Goal: Task Accomplishment & Management: Complete application form

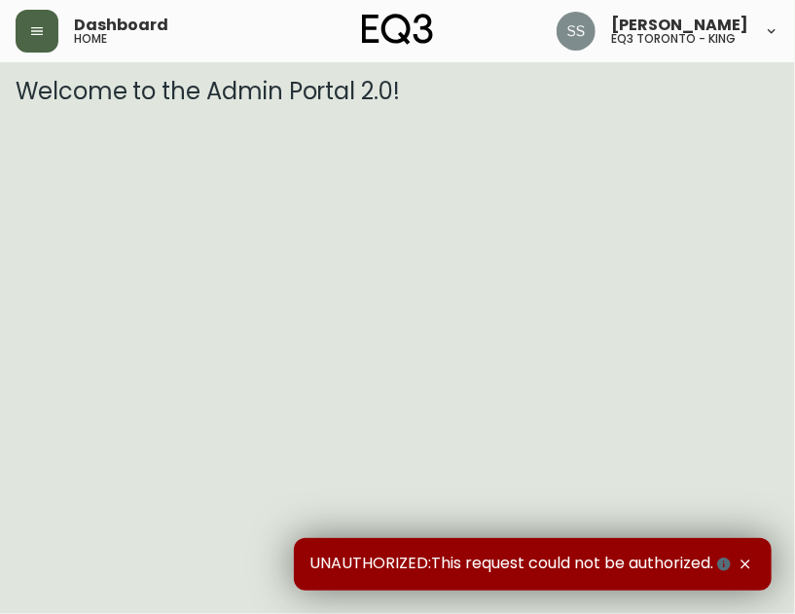
click at [55, 32] on button "button" at bounding box center [37, 31] width 43 height 43
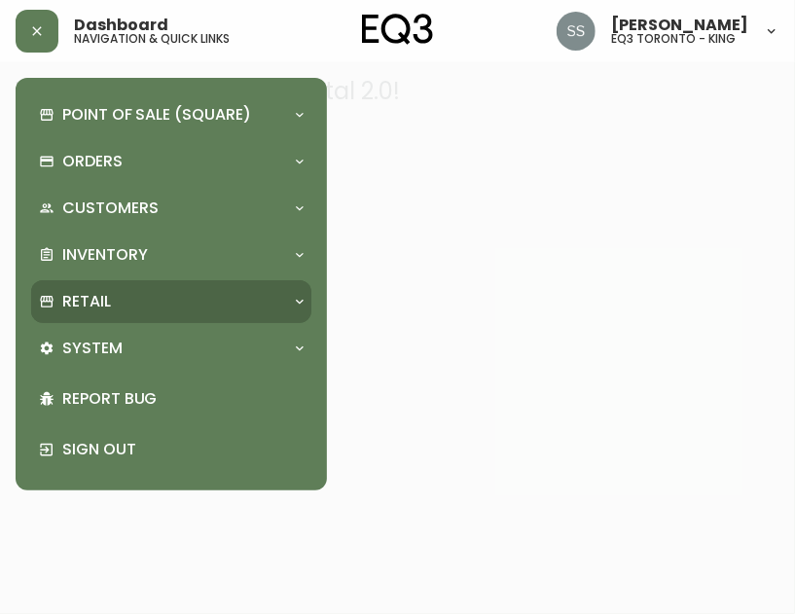
click at [213, 297] on div "Retail" at bounding box center [161, 301] width 245 height 21
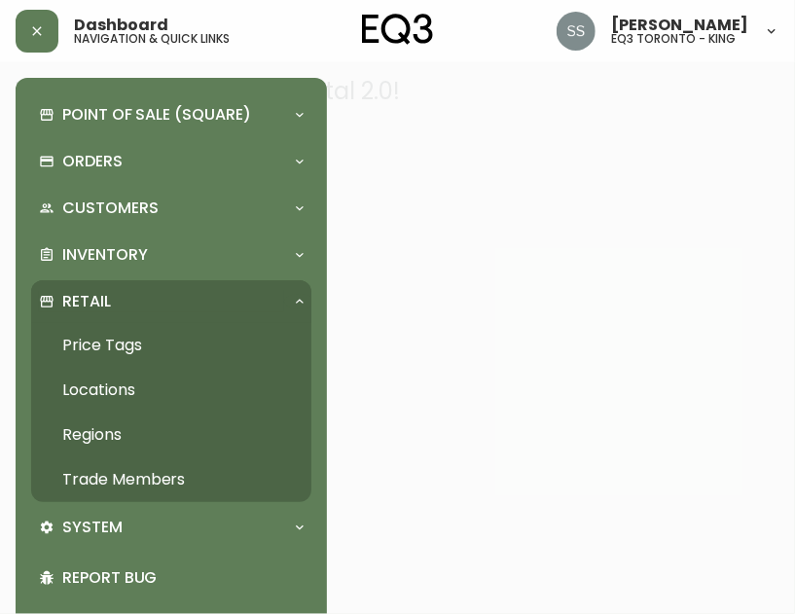
click at [174, 483] on link "Trade Members" at bounding box center [171, 479] width 280 height 45
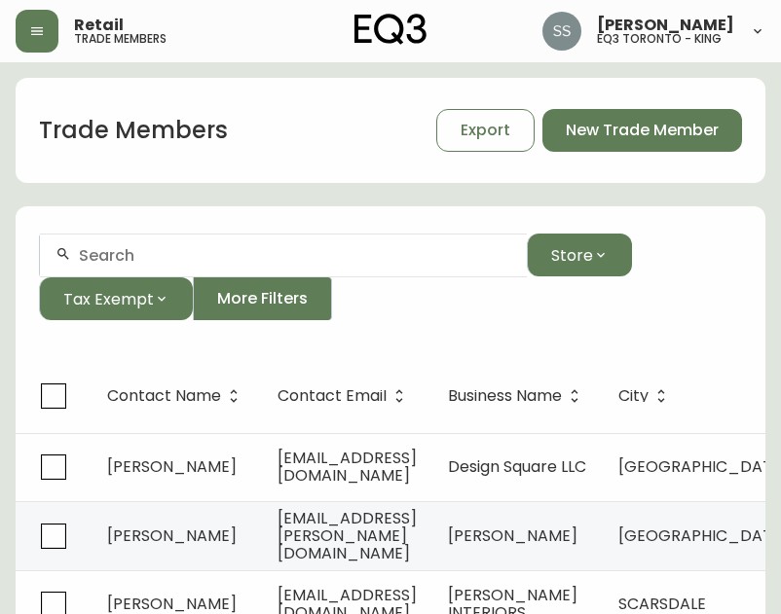
click at [181, 259] on input "text" at bounding box center [295, 255] width 432 height 18
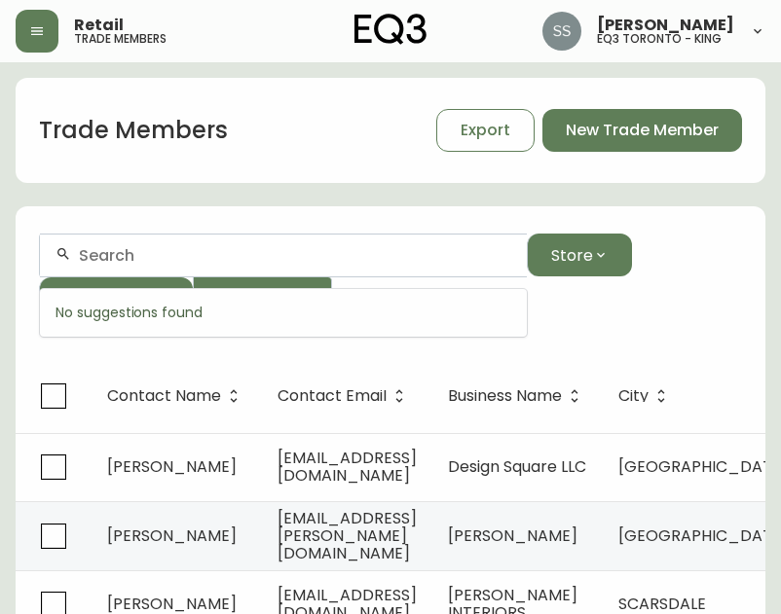
paste input "office@designsquareph.com"
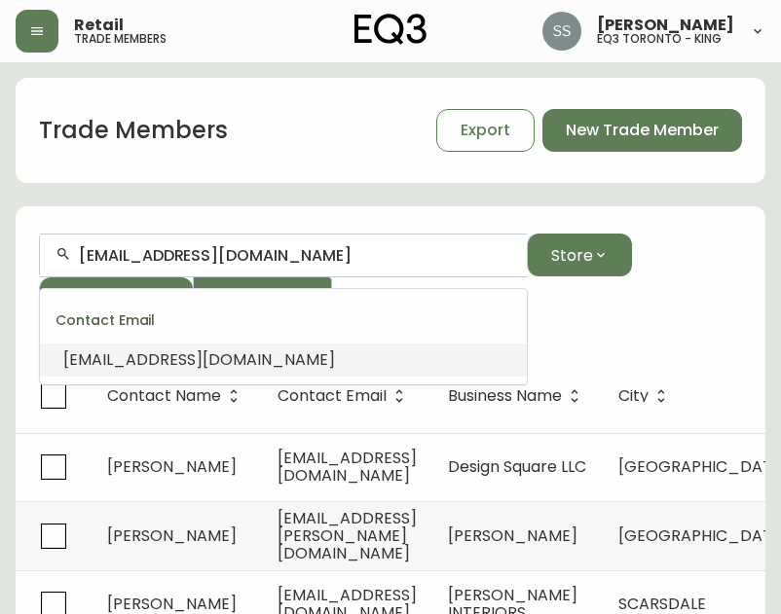
click at [249, 358] on span "office@designsquareph.com" at bounding box center [199, 359] width 272 height 22
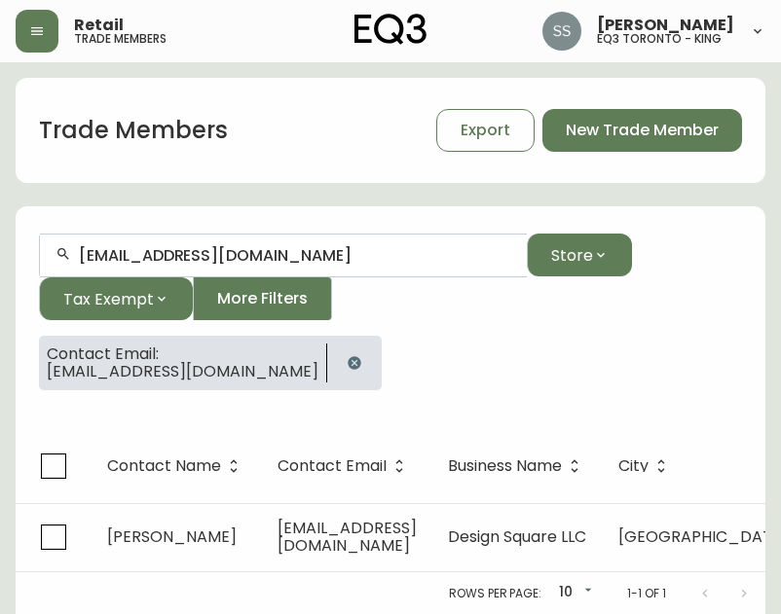
type input "office@designsquareph.com"
click at [3, 502] on main "Trade Members Export New Trade Member office@designsquareph.com Store Tax Exemp…" at bounding box center [390, 338] width 781 height 553
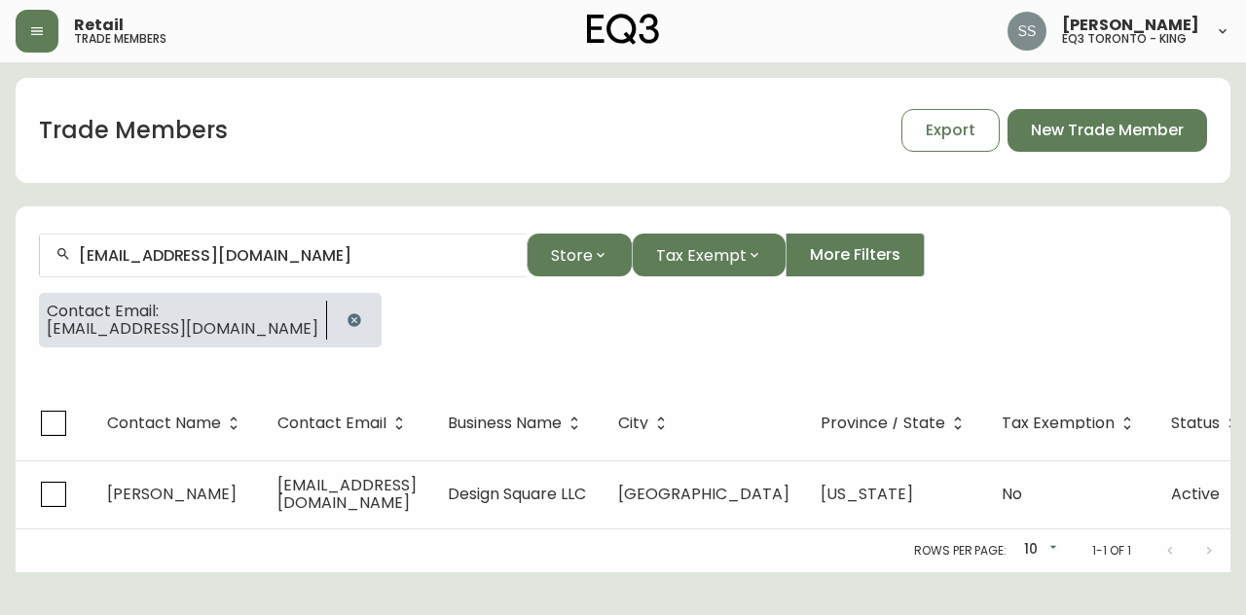
click at [347, 318] on icon "button" at bounding box center [353, 319] width 13 height 13
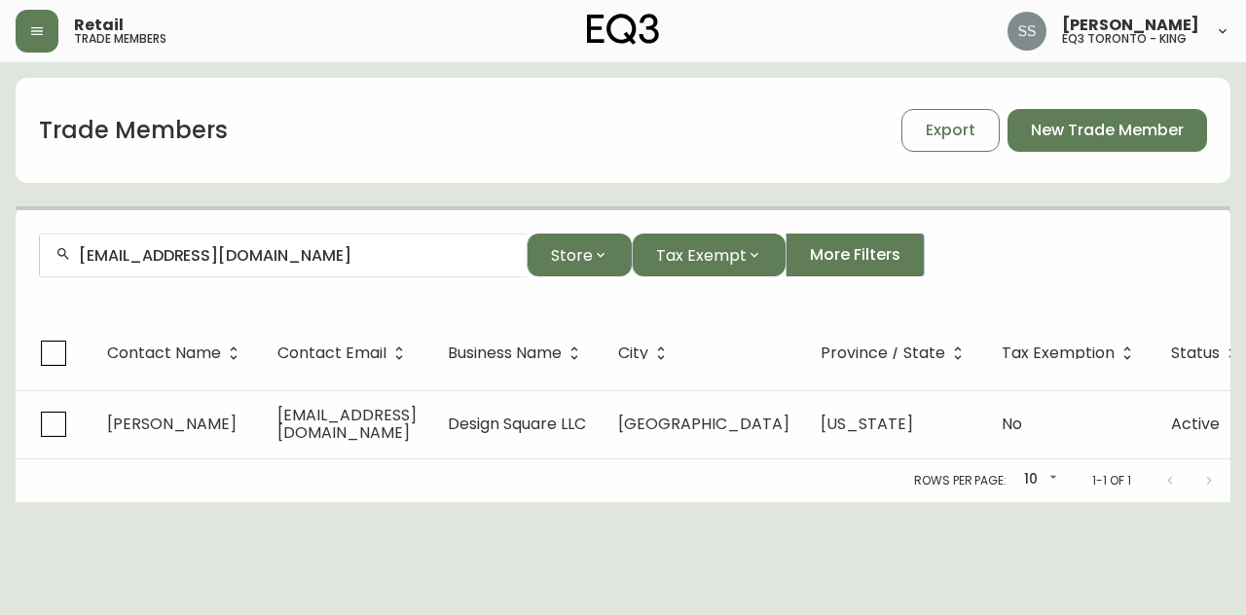
click at [362, 257] on input "office@designsquareph.com" at bounding box center [295, 255] width 432 height 18
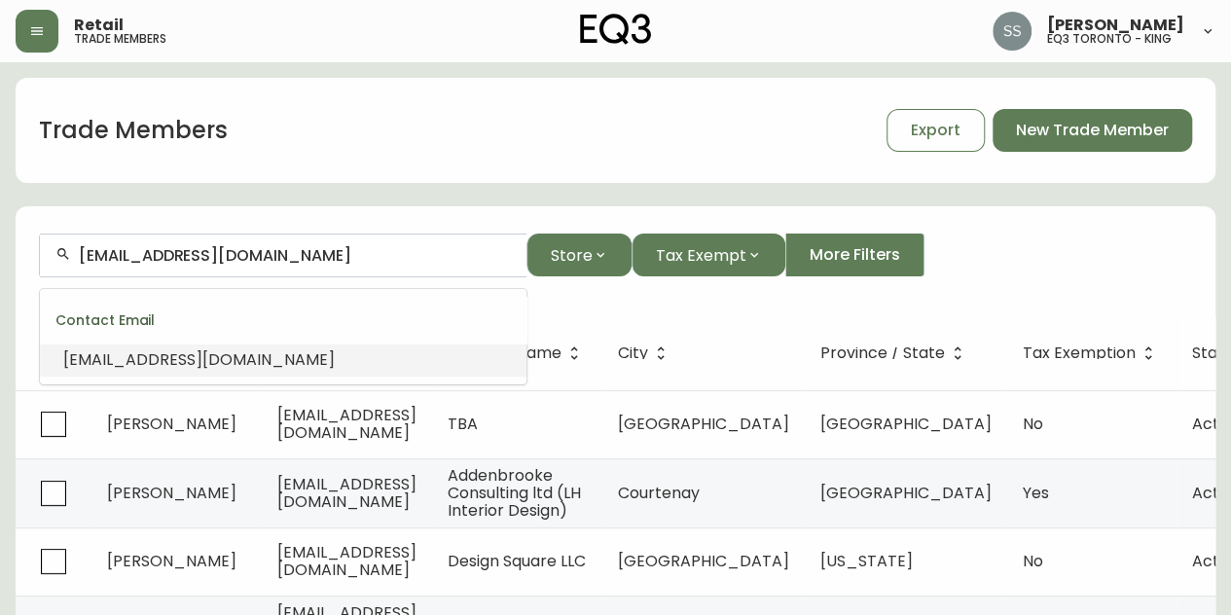
click at [212, 359] on span "office@designsquareph.com" at bounding box center [199, 359] width 272 height 22
click at [439, 258] on input "office@designsquareph.com" at bounding box center [295, 255] width 432 height 18
click at [262, 356] on span "office@designsquareph.com" at bounding box center [199, 359] width 272 height 22
click at [463, 175] on div "Trade Members Export New Trade Member" at bounding box center [616, 130] width 1200 height 105
click at [366, 260] on input "office@designsquareph.com" at bounding box center [295, 255] width 432 height 18
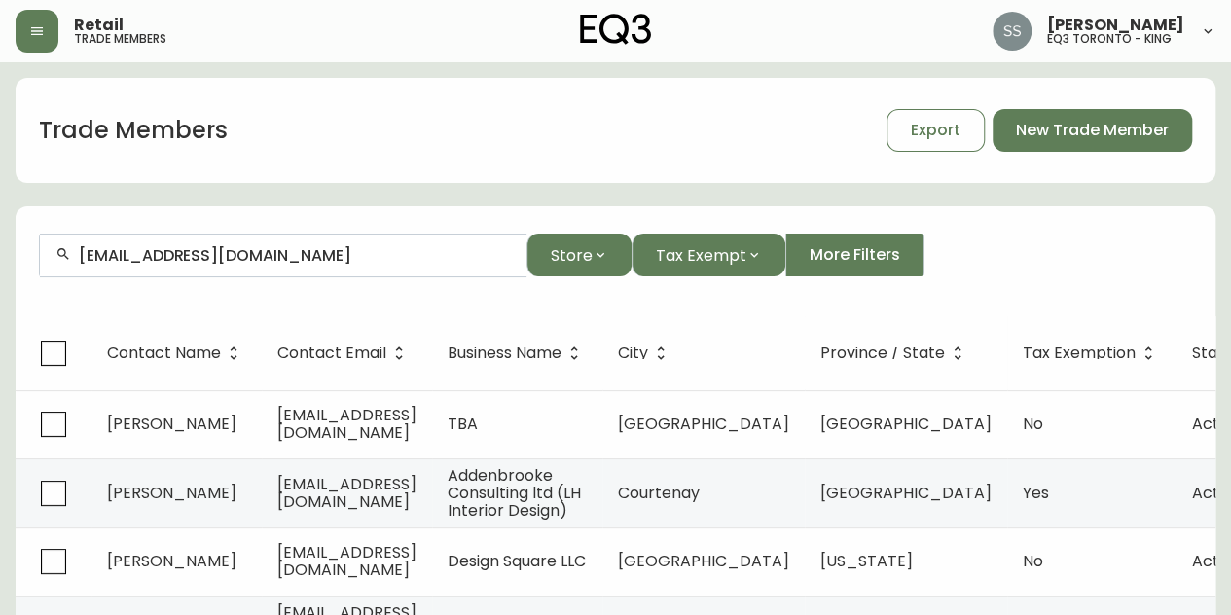
click at [348, 266] on div "office@designsquareph.com" at bounding box center [283, 256] width 487 height 44
click at [202, 301] on form "office@designsquareph.com Store Tax Exempt More Filters" at bounding box center [616, 263] width 1200 height 106
click at [0, 275] on main "Trade Members Export New Trade Member office@designsquareph.com Store Tax Exemp…" at bounding box center [615, 591] width 1231 height 1058
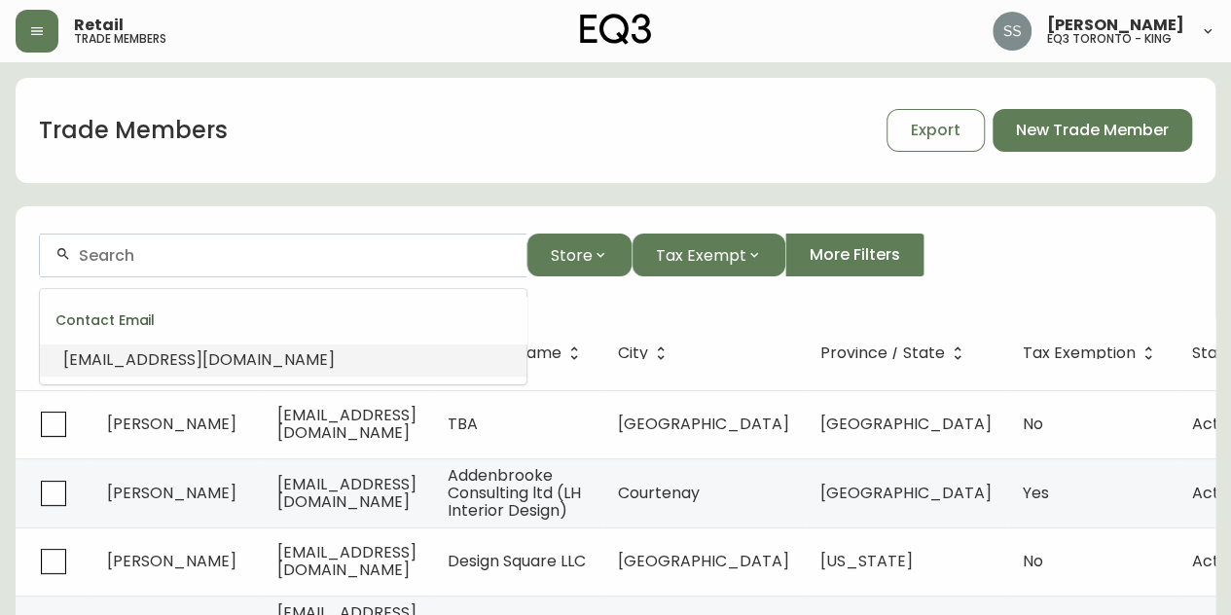
paste input "lhdinteriorsbc@gmail.com"
click at [349, 368] on li "lhdinteriorsbc@gmail.com" at bounding box center [283, 360] width 487 height 33
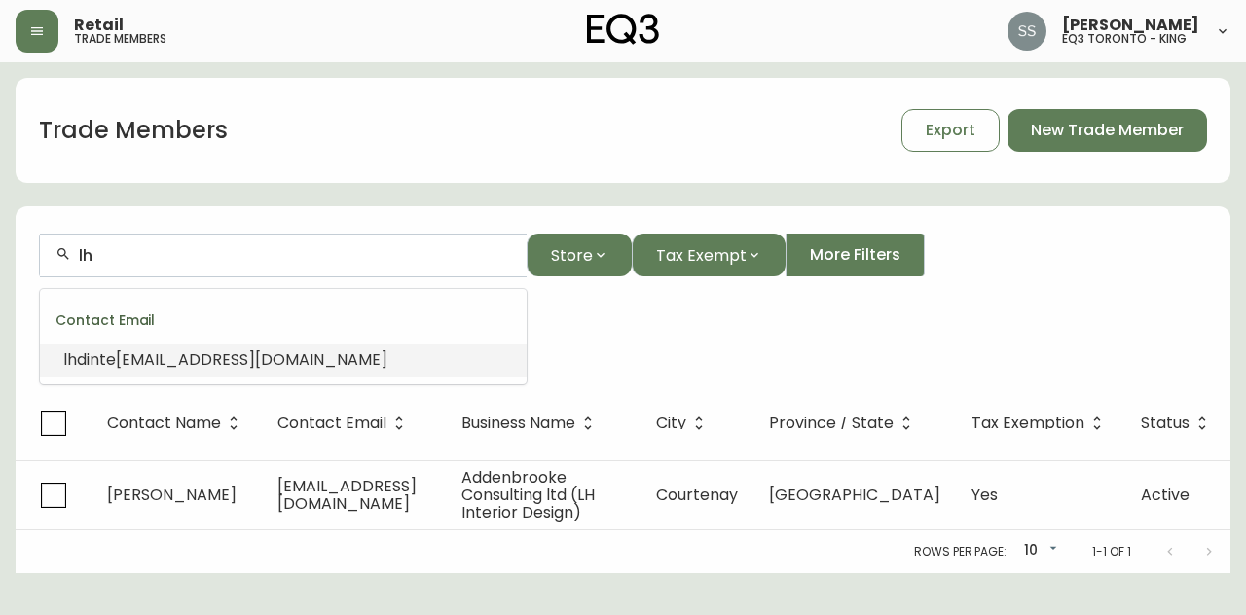
type input "l"
click at [17, 22] on button "button" at bounding box center [37, 31] width 43 height 43
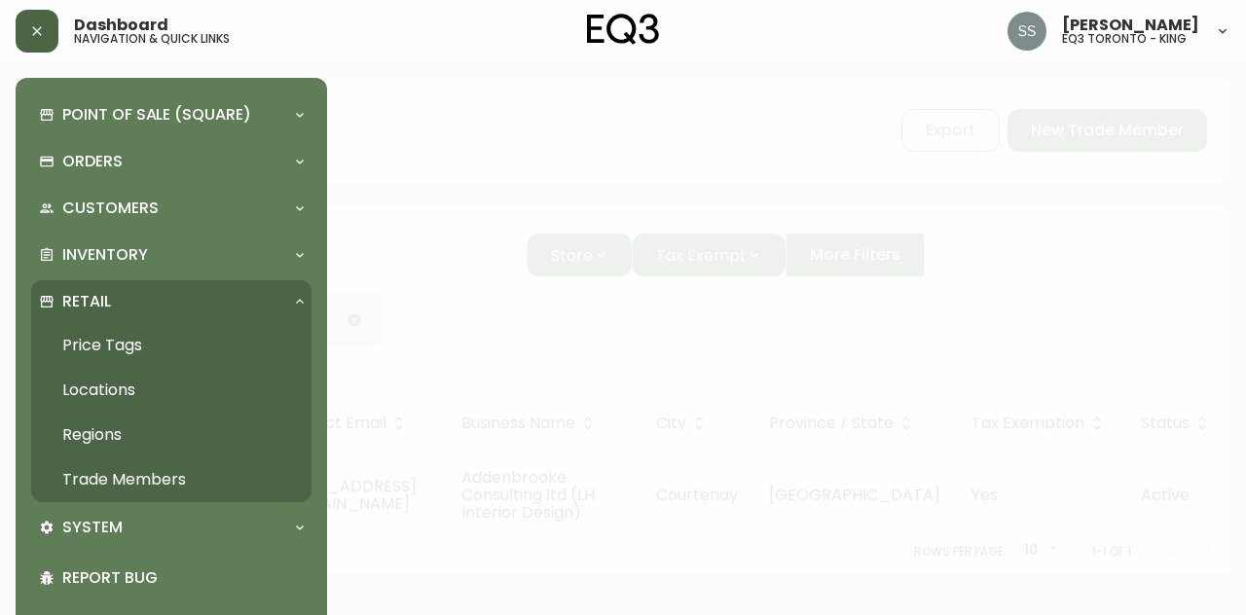
click at [39, 27] on button "button" at bounding box center [37, 31] width 43 height 43
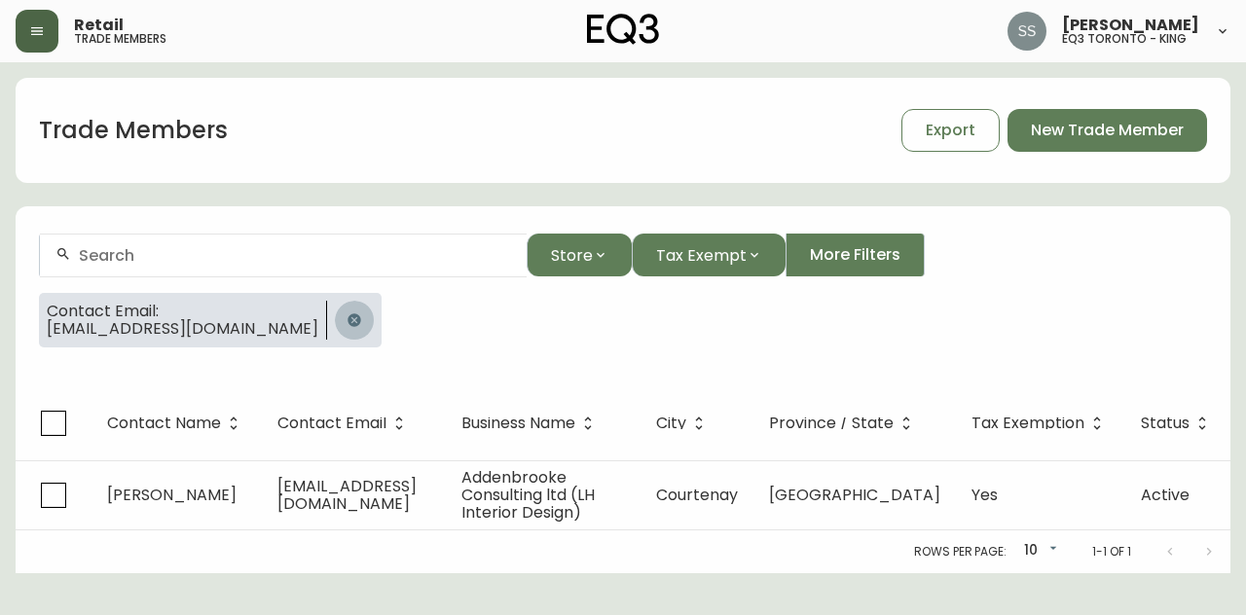
click at [335, 327] on button "button" at bounding box center [354, 320] width 39 height 39
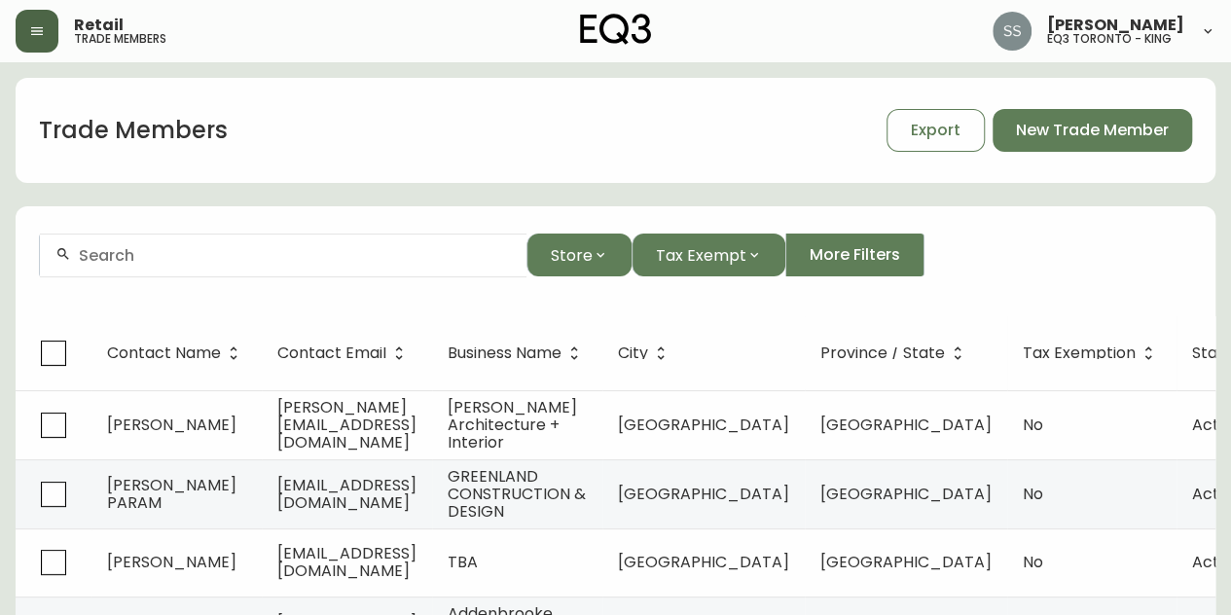
click at [92, 42] on h5 "trade members" at bounding box center [120, 39] width 92 height 12
click at [92, 20] on span "Retail" at bounding box center [99, 26] width 50 height 16
click at [794, 34] on h5 "eq3 toronto - king" at bounding box center [1109, 39] width 125 height 12
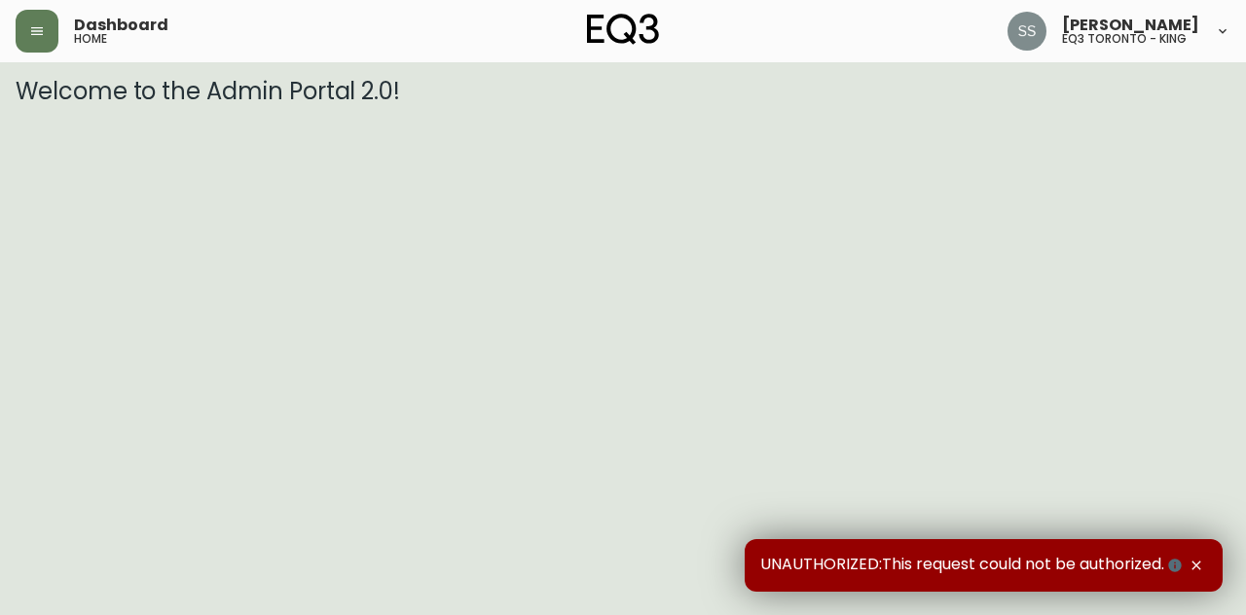
click at [13, 36] on header "Dashboard home [PERSON_NAME] eq3 toronto - king" at bounding box center [623, 31] width 1246 height 62
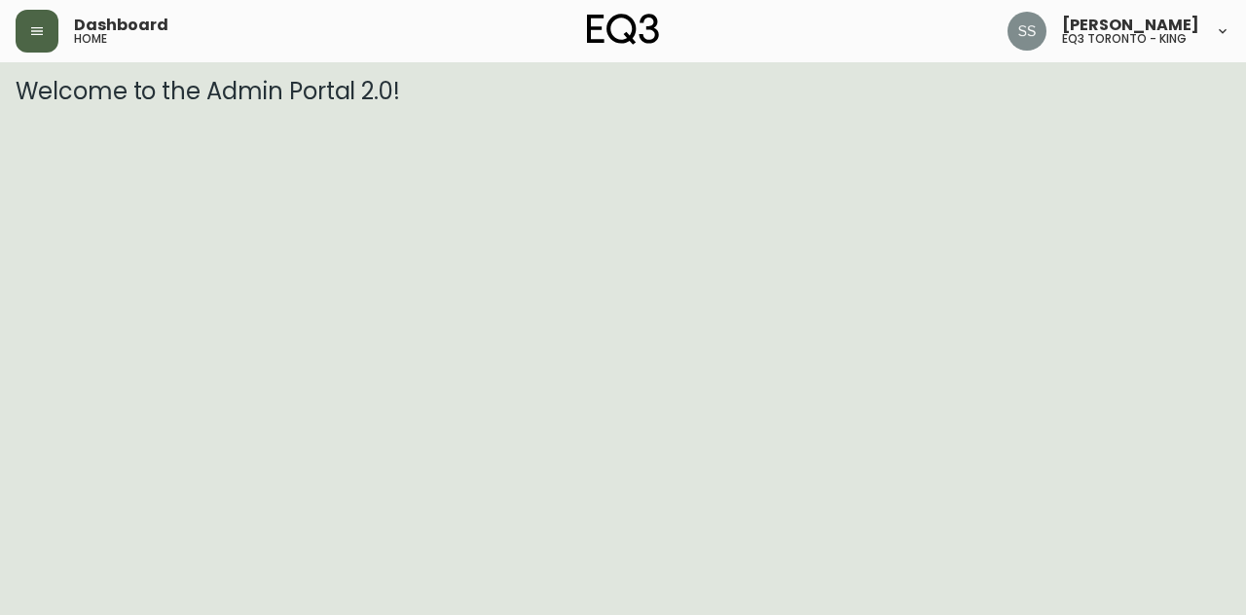
click at [24, 35] on button "button" at bounding box center [37, 31] width 43 height 43
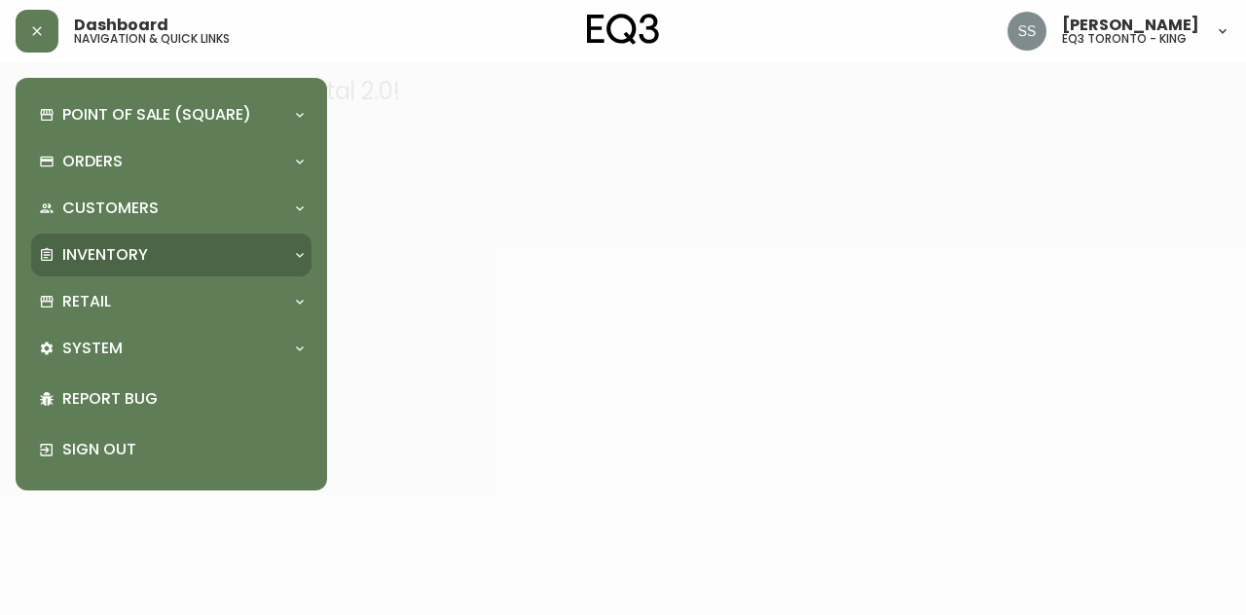
click at [200, 247] on div "Inventory" at bounding box center [161, 254] width 245 height 21
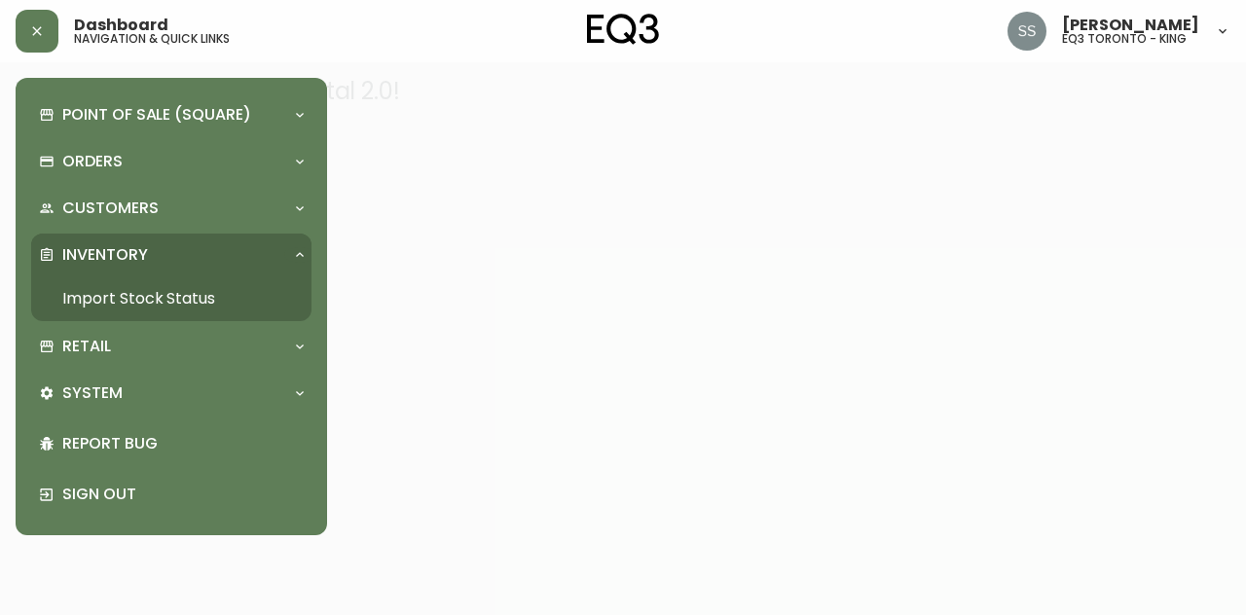
click at [236, 246] on div "Inventory" at bounding box center [161, 254] width 245 height 21
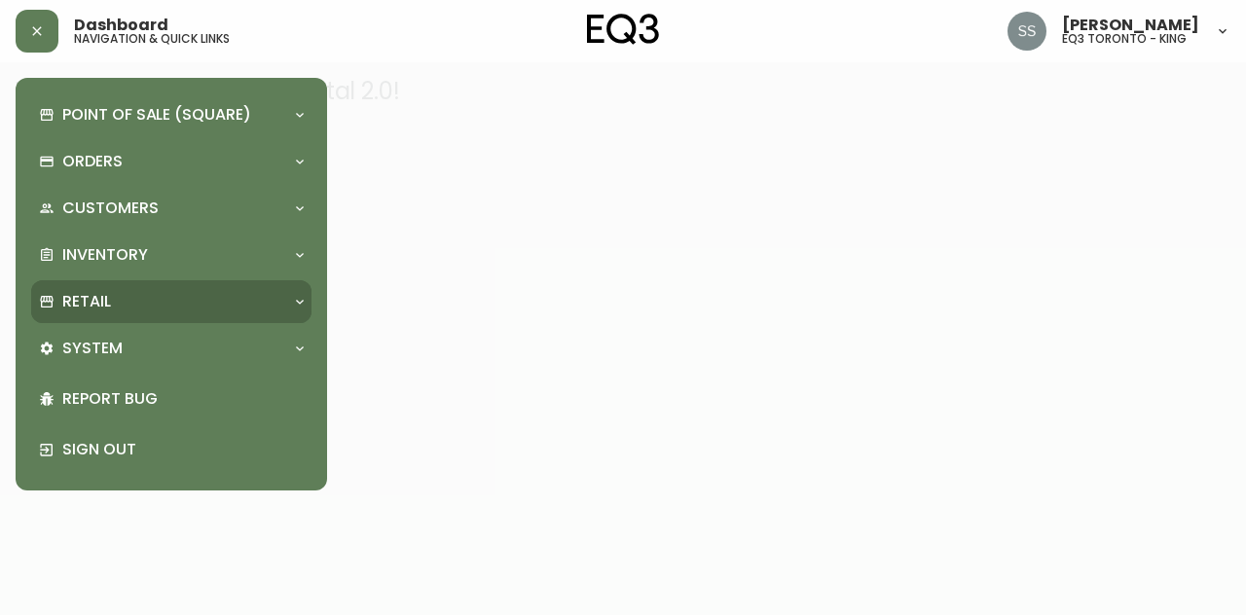
click at [271, 289] on div "Retail" at bounding box center [171, 301] width 280 height 43
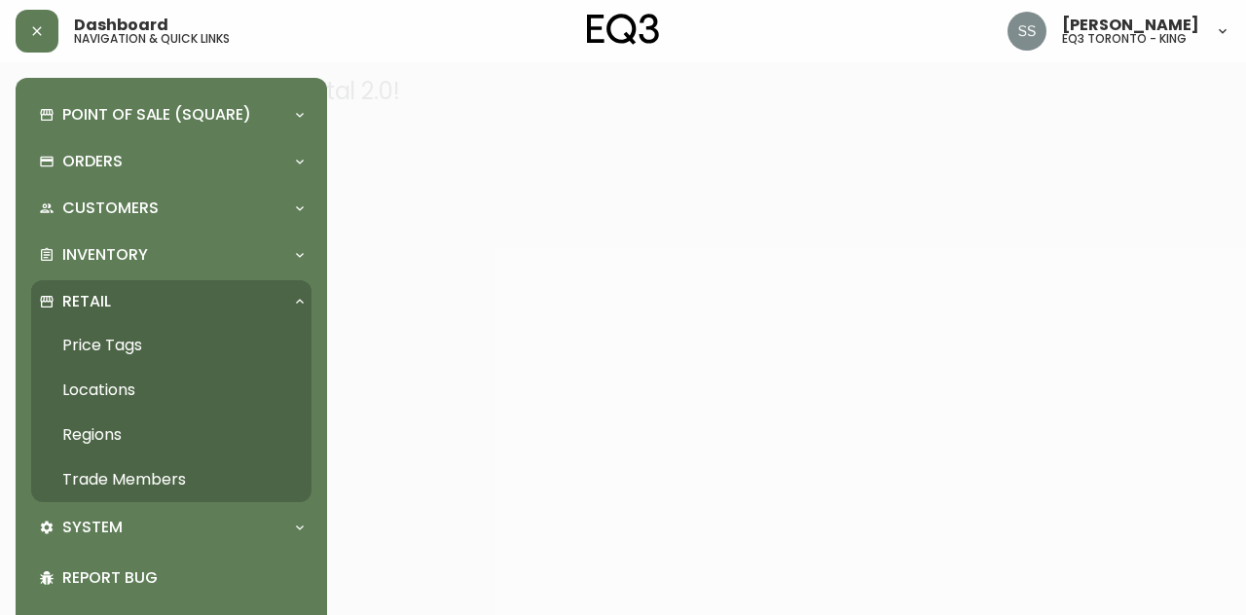
click at [187, 474] on link "Trade Members" at bounding box center [171, 479] width 280 height 45
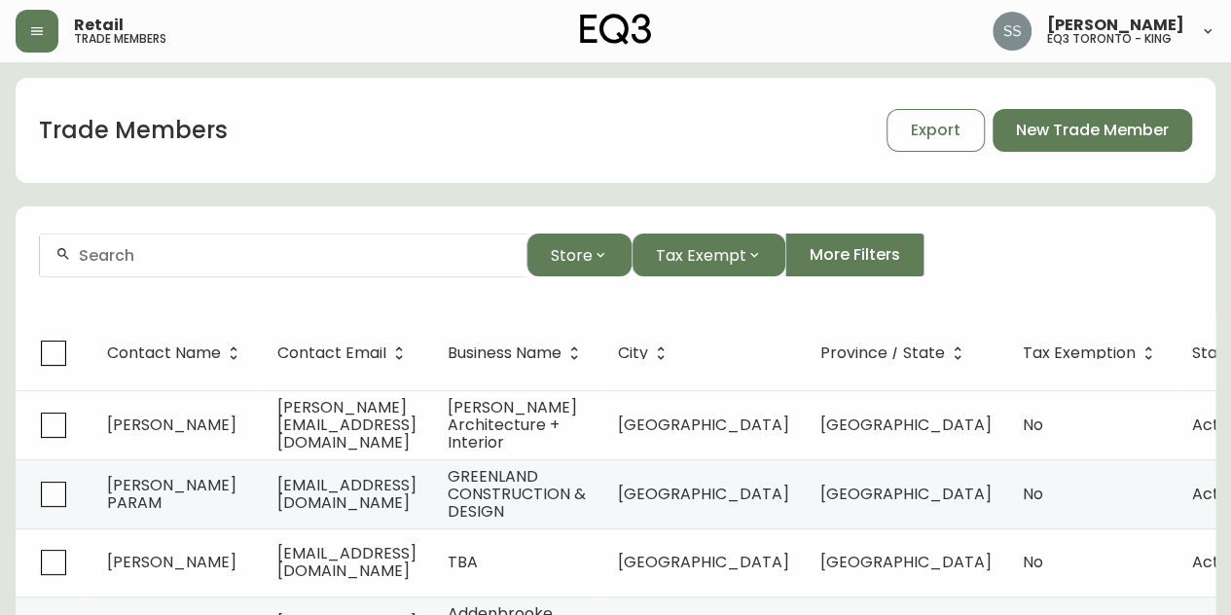
click at [409, 254] on input "text" at bounding box center [295, 255] width 432 height 18
click at [668, 180] on div "Trade Members Export New Trade Member" at bounding box center [616, 130] width 1200 height 105
click at [165, 272] on div at bounding box center [283, 256] width 487 height 44
click at [1080, 130] on span "New Trade Member" at bounding box center [1092, 130] width 153 height 21
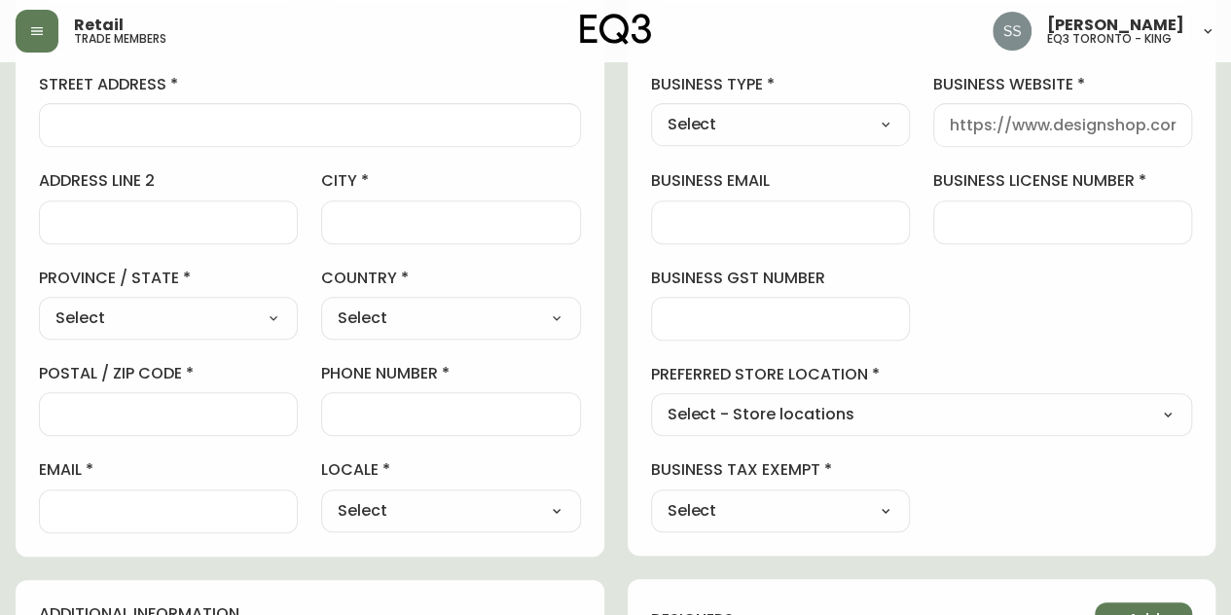
scroll to position [389, 0]
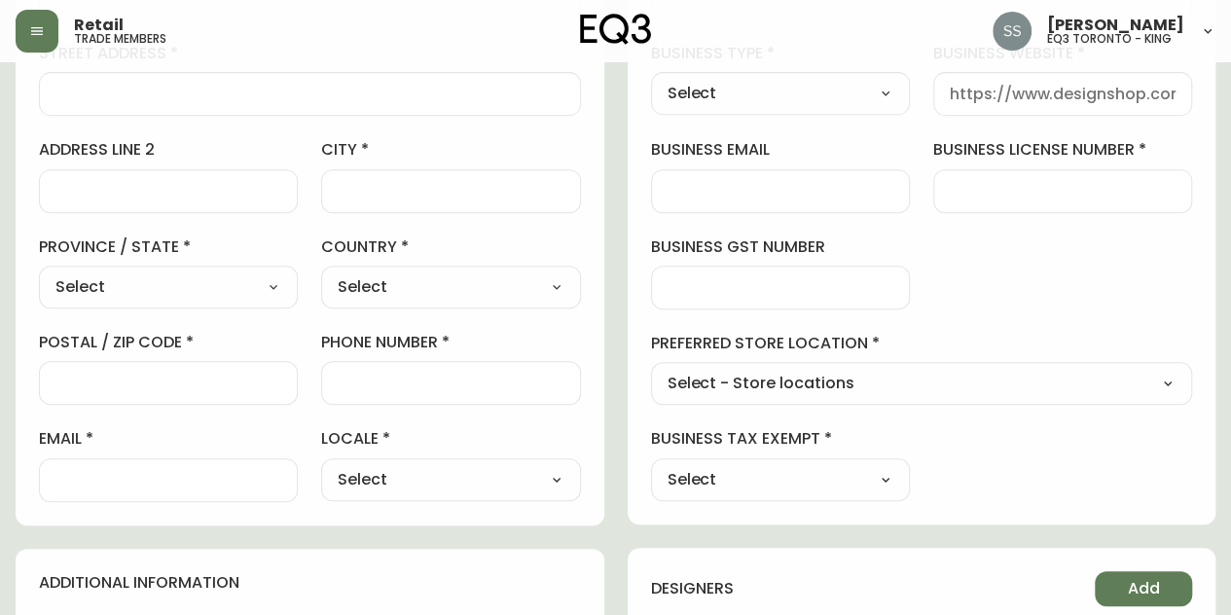
click at [481, 277] on select "Select Canada United States" at bounding box center [450, 287] width 259 height 29
click at [207, 291] on select "Select Alberta British Columbia Manitoba New Brunswick Newfoundland and Labrado…" at bounding box center [168, 287] width 259 height 29
click at [224, 371] on div at bounding box center [168, 383] width 259 height 44
click at [465, 371] on div at bounding box center [450, 383] width 259 height 44
click at [396, 484] on select "Select CA_EN CA_FR US_EN" at bounding box center [450, 479] width 259 height 29
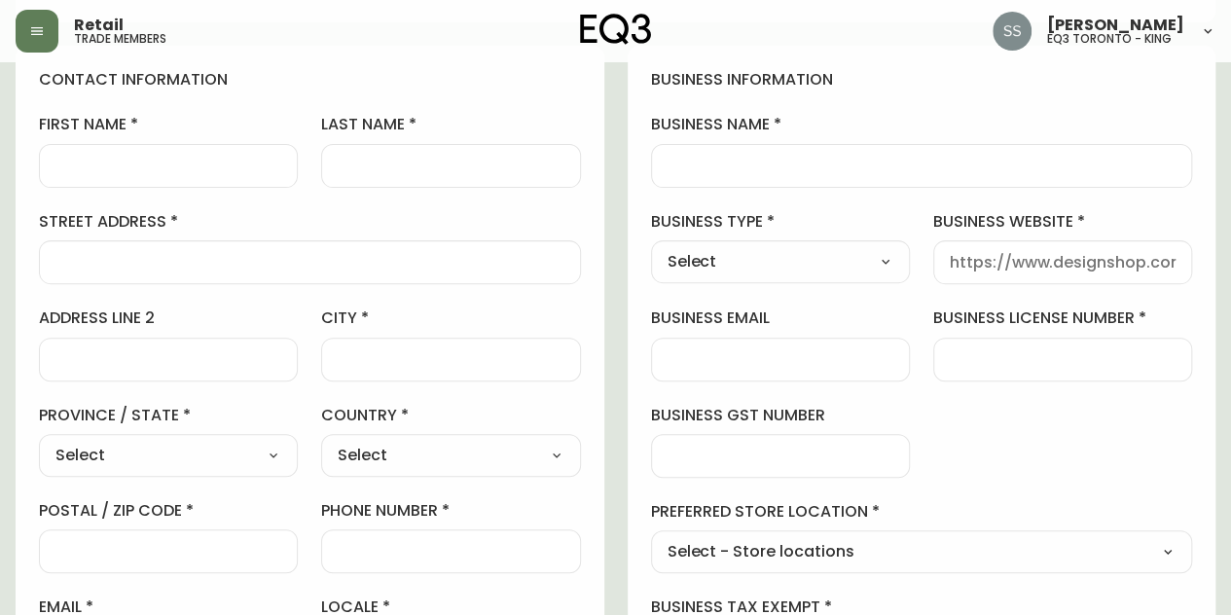
scroll to position [195, 0]
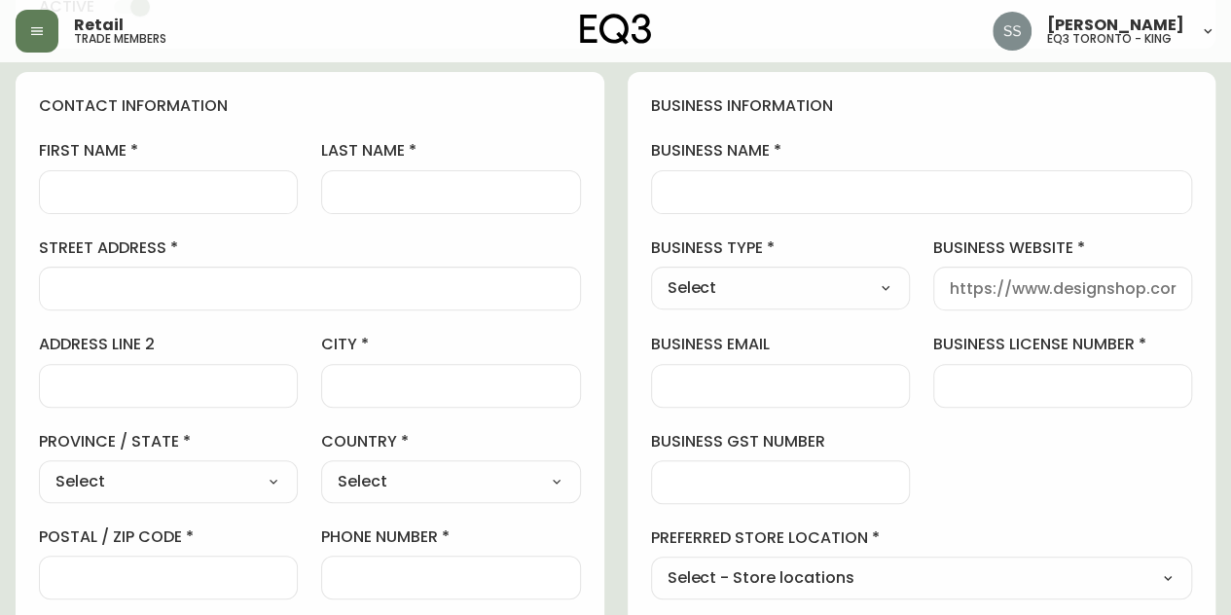
click at [1043, 303] on div at bounding box center [1062, 289] width 259 height 44
click at [888, 291] on select "Select Interior Designer Architect Home Builder Contractor Real Estate Agent Ho…" at bounding box center [780, 287] width 259 height 29
click at [1135, 476] on div "business information business name business type Select Select Interior Designe…" at bounding box center [922, 395] width 589 height 647
click at [834, 290] on select "Select Interior Designer Architect Home Builder Contractor Real Estate Agent Ho…" at bounding box center [780, 287] width 259 height 29
click at [992, 401] on div at bounding box center [1062, 386] width 259 height 44
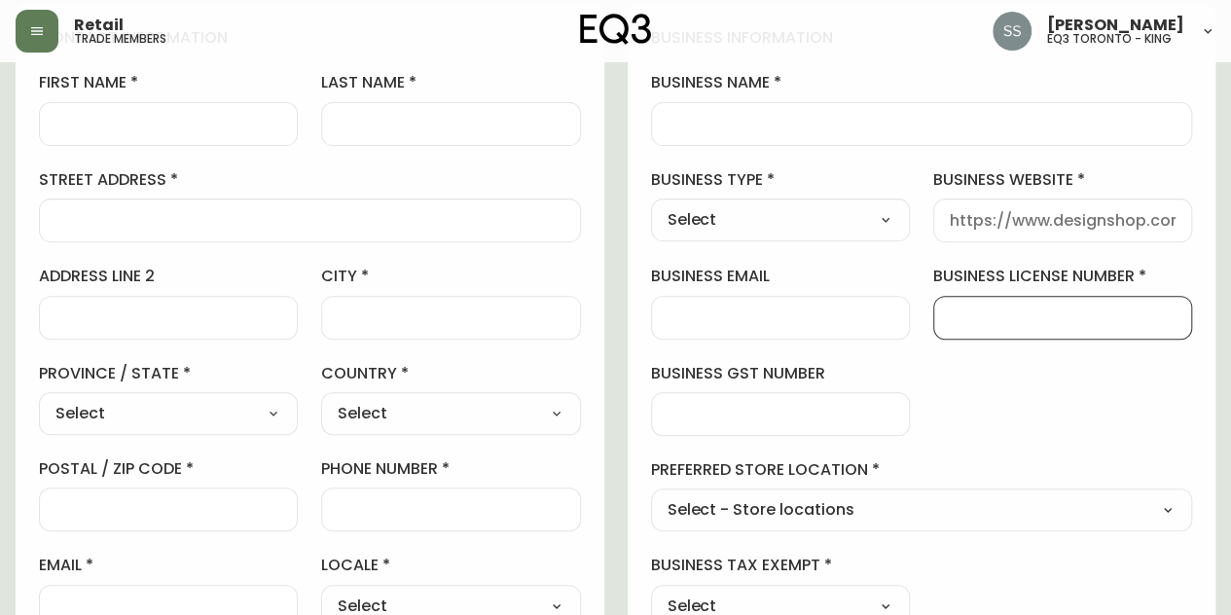
scroll to position [292, 0]
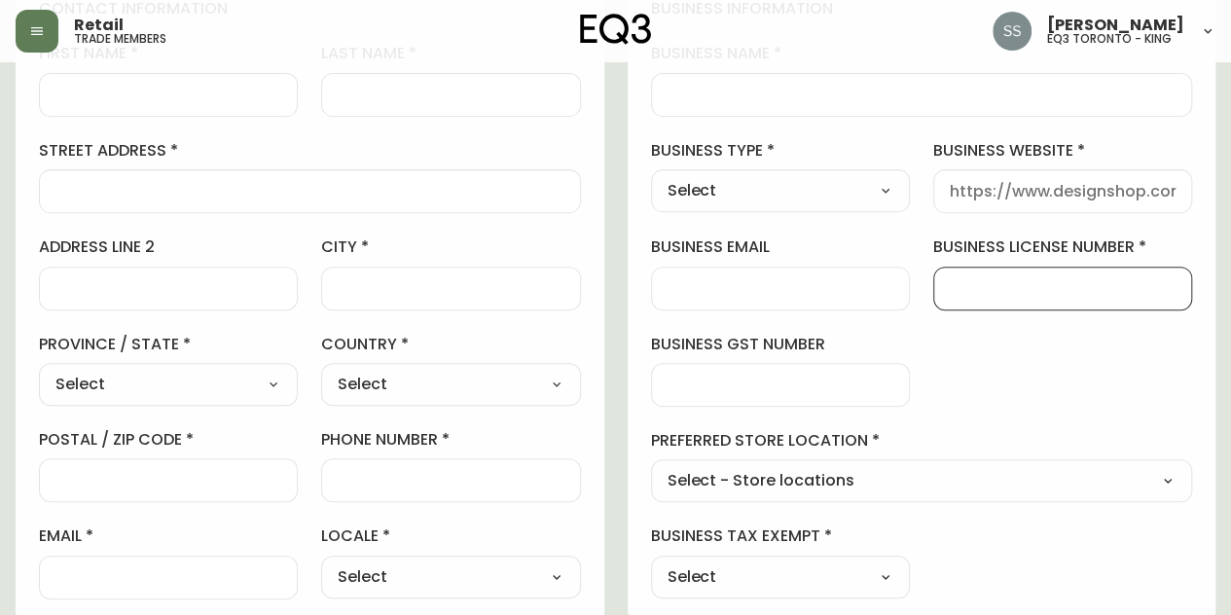
drag, startPoint x: 997, startPoint y: 283, endPoint x: 1078, endPoint y: 258, distance: 85.6
click at [1078, 258] on div "business license number" at bounding box center [1062, 273] width 259 height 73
click at [942, 378] on div "business information business name business type Select Select Interior Designe…" at bounding box center [922, 298] width 589 height 647
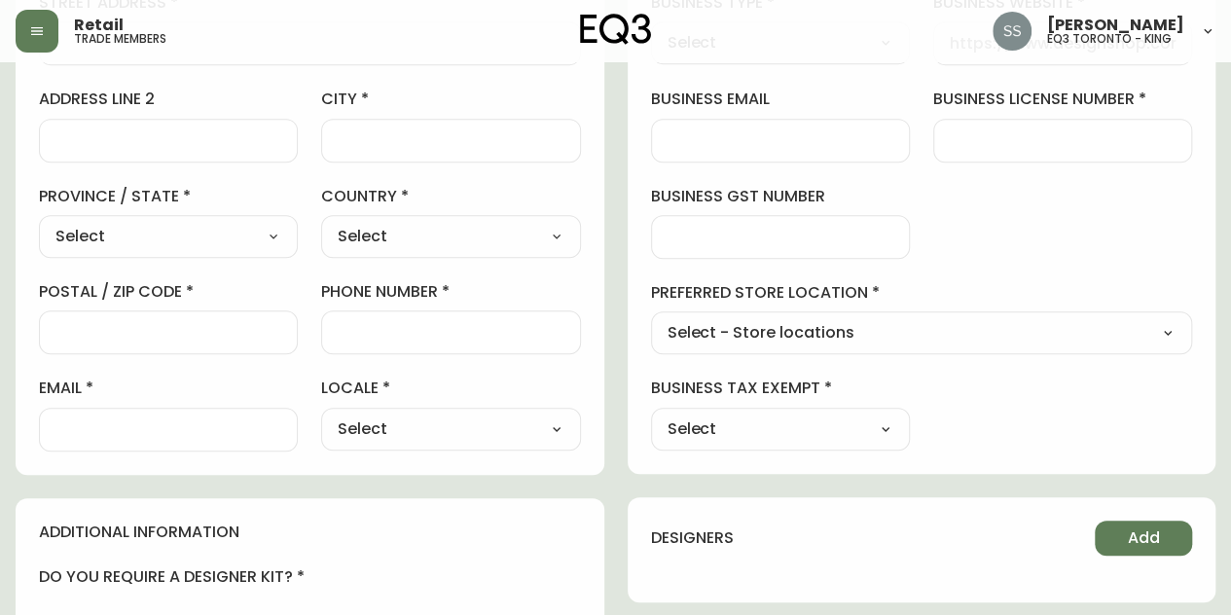
scroll to position [487, 0]
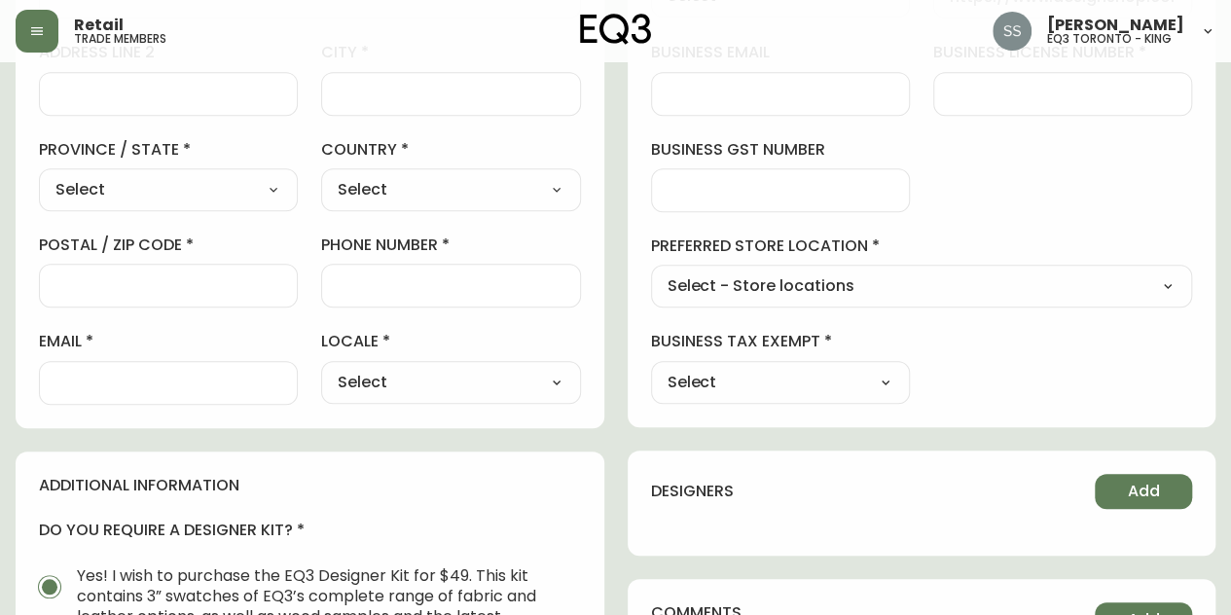
click at [1170, 295] on select "Select - Store locations EQ3 Brossard EQ3 Burlington EQ3 Calgary EQ3 Montréal -…" at bounding box center [922, 287] width 542 height 29
click at [993, 376] on div "business information business name business type Select Select Interior Designe…" at bounding box center [922, 103] width 589 height 647
click at [876, 379] on select "Select Yes No" at bounding box center [780, 382] width 259 height 29
select select "false"
click at [651, 368] on select "Select Yes No" at bounding box center [780, 382] width 259 height 29
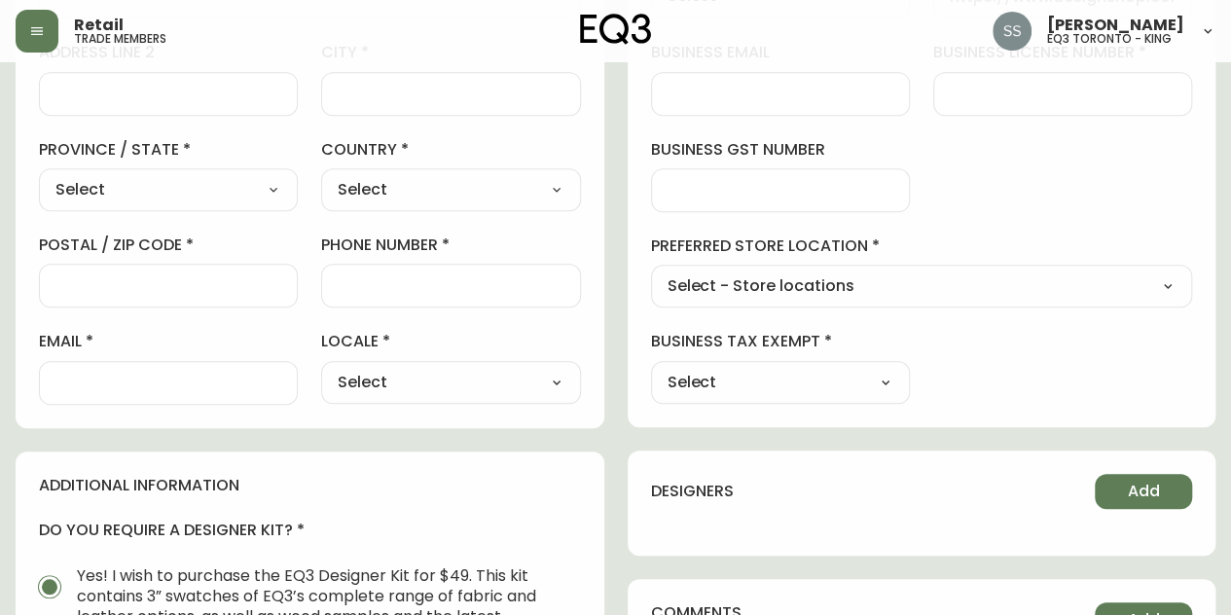
type input "No"
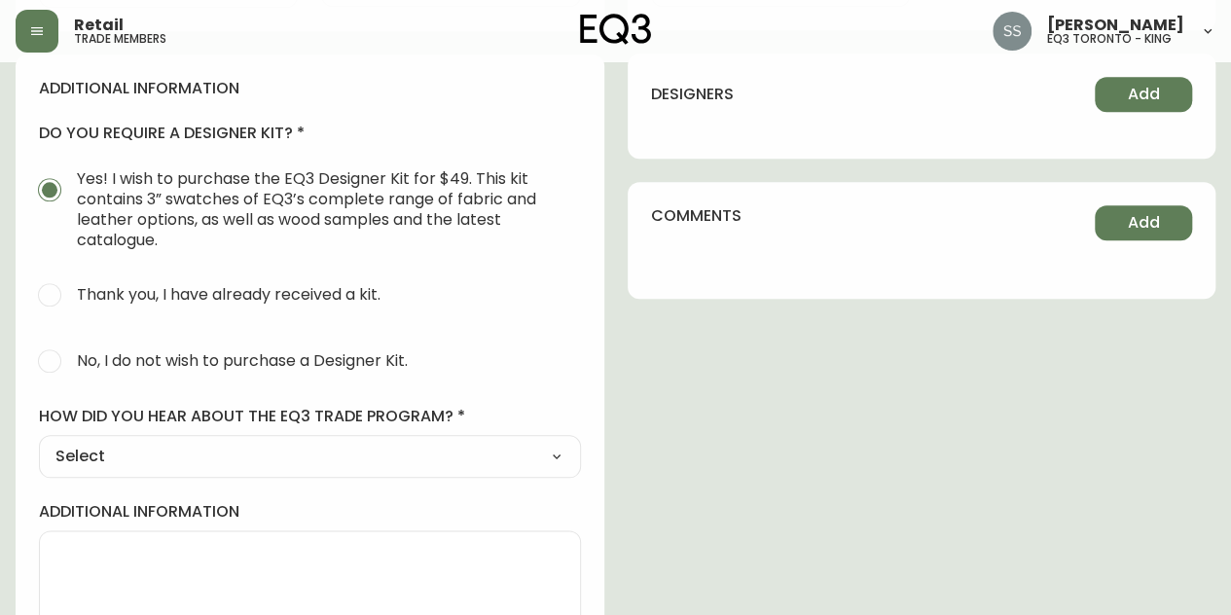
scroll to position [941, 0]
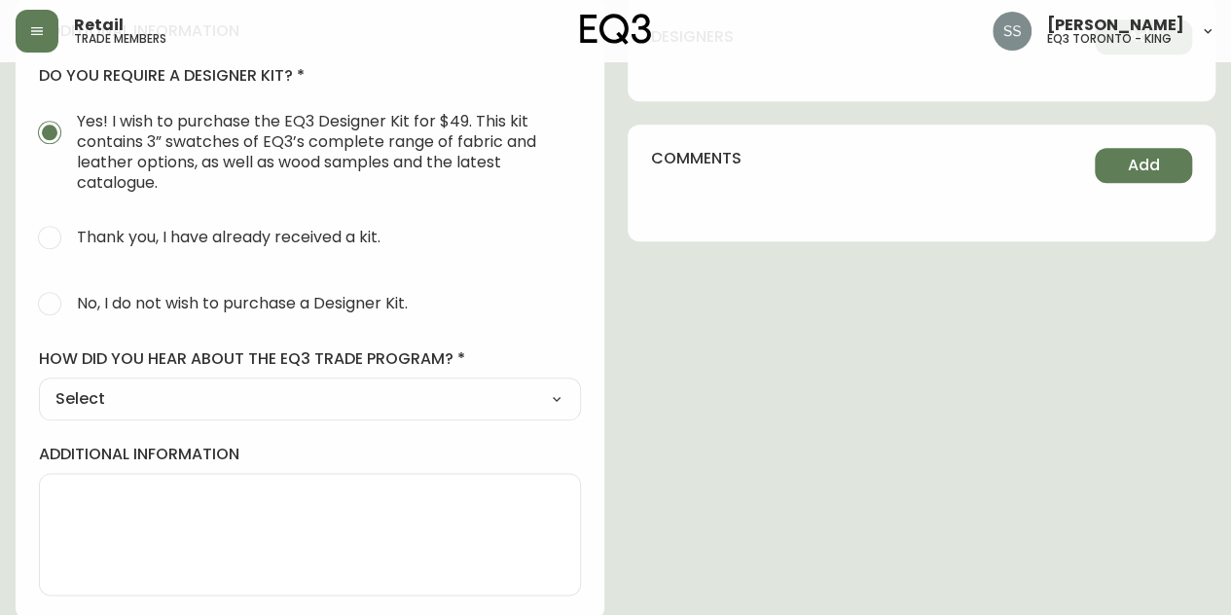
click at [192, 344] on div "additional information do you require a designer kit? Yes! I wish to purchase t…" at bounding box center [310, 308] width 589 height 623
drag, startPoint x: 259, startPoint y: 396, endPoint x: 276, endPoint y: 402, distance: 18.5
click at [259, 396] on select "Select Social Media Advertisement Trade Show Outreach from a Trade Rep Other" at bounding box center [310, 398] width 542 height 29
select select "Other"
click at [39, 384] on select "Select Social Media Advertisement Trade Show Outreach from a Trade Rep Other" at bounding box center [310, 398] width 542 height 29
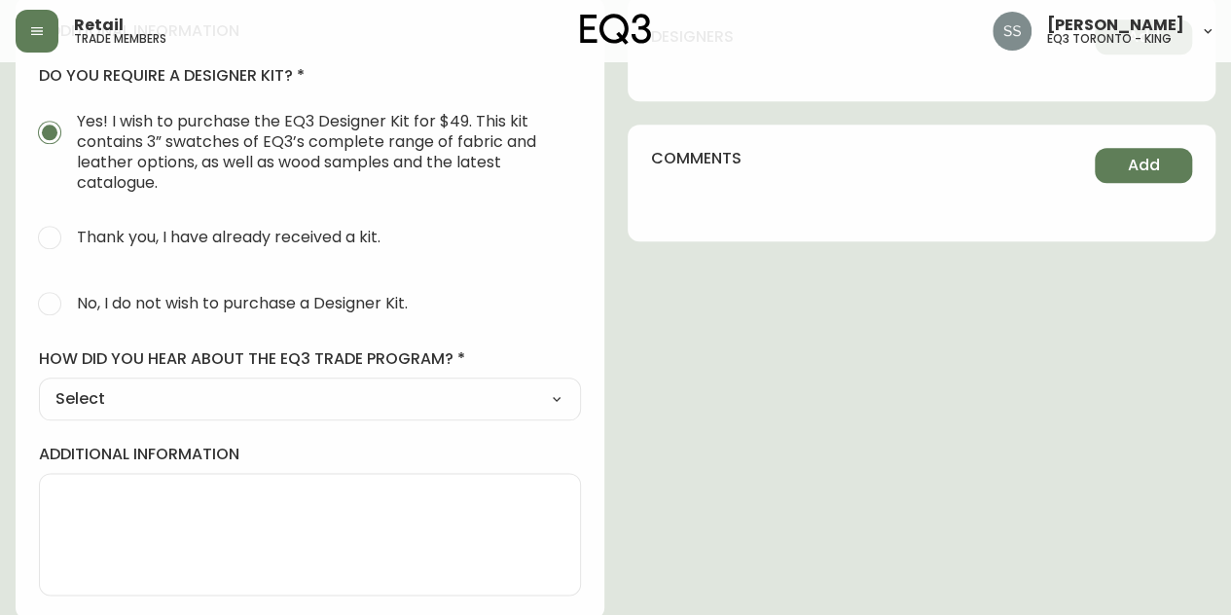
type input "Other"
drag, startPoint x: 119, startPoint y: 503, endPoint x: 114, endPoint y: 491, distance: 13.6
click at [116, 503] on div at bounding box center [310, 495] width 542 height 44
click at [103, 390] on select "Select Social Media Advertisement Trade Show Outreach from a Trade Rep Other" at bounding box center [310, 398] width 542 height 29
select select "Outreach from a Trade Rep"
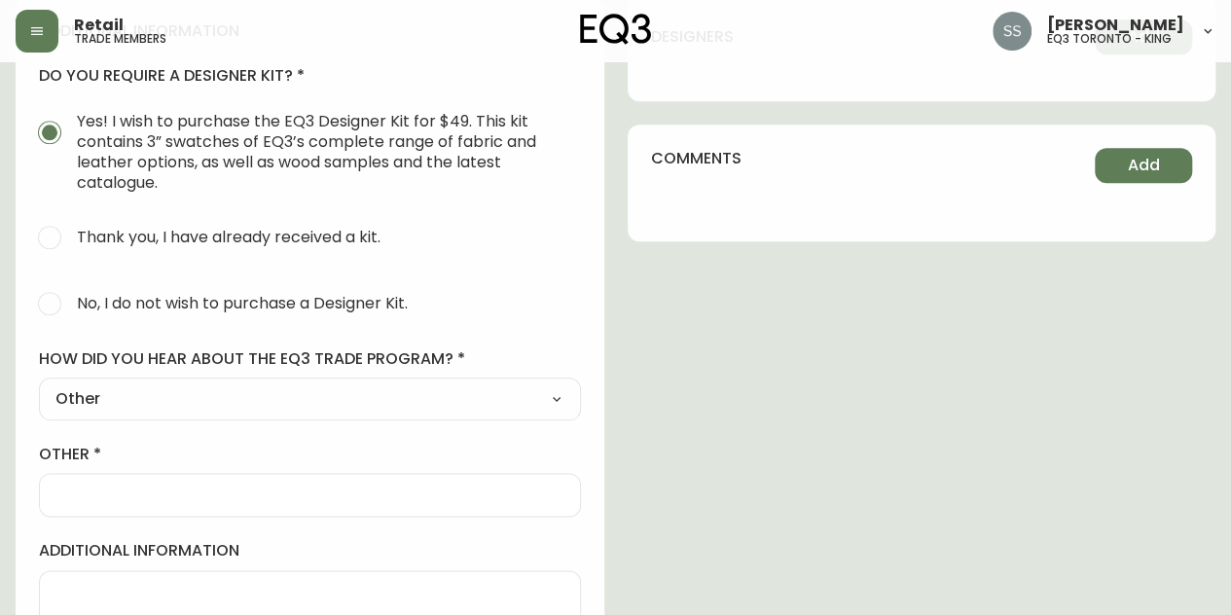
click at [39, 384] on select "Select Social Media Advertisement Trade Show Outreach from a Trade Rep Other" at bounding box center [310, 398] width 542 height 29
type input "Outreach from a Trade Rep"
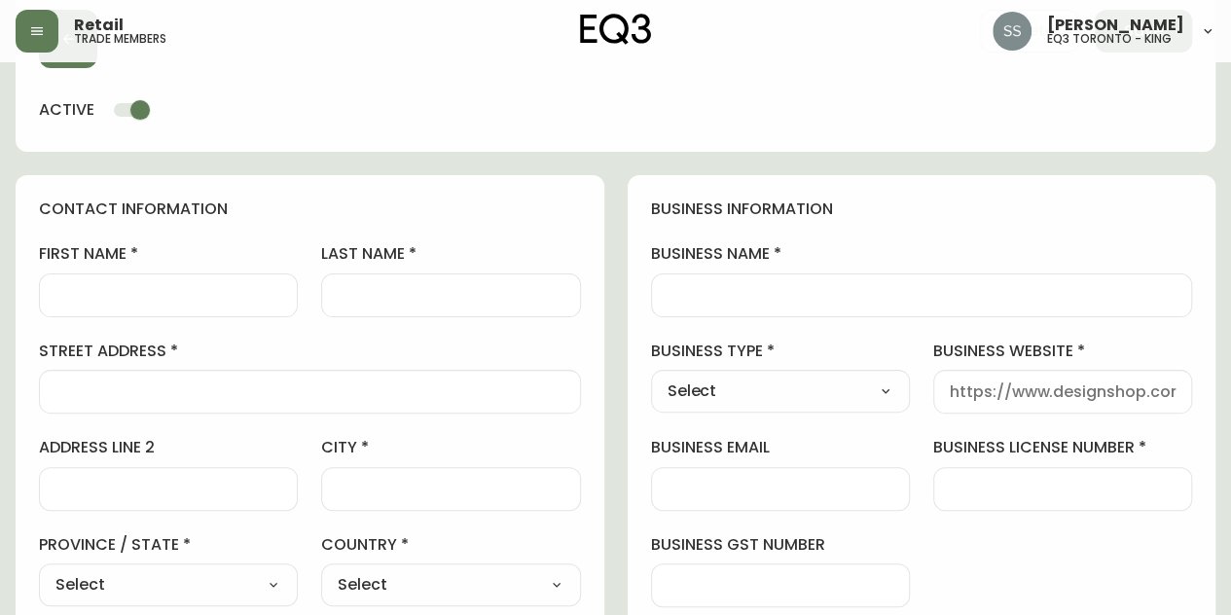
scroll to position [0, 0]
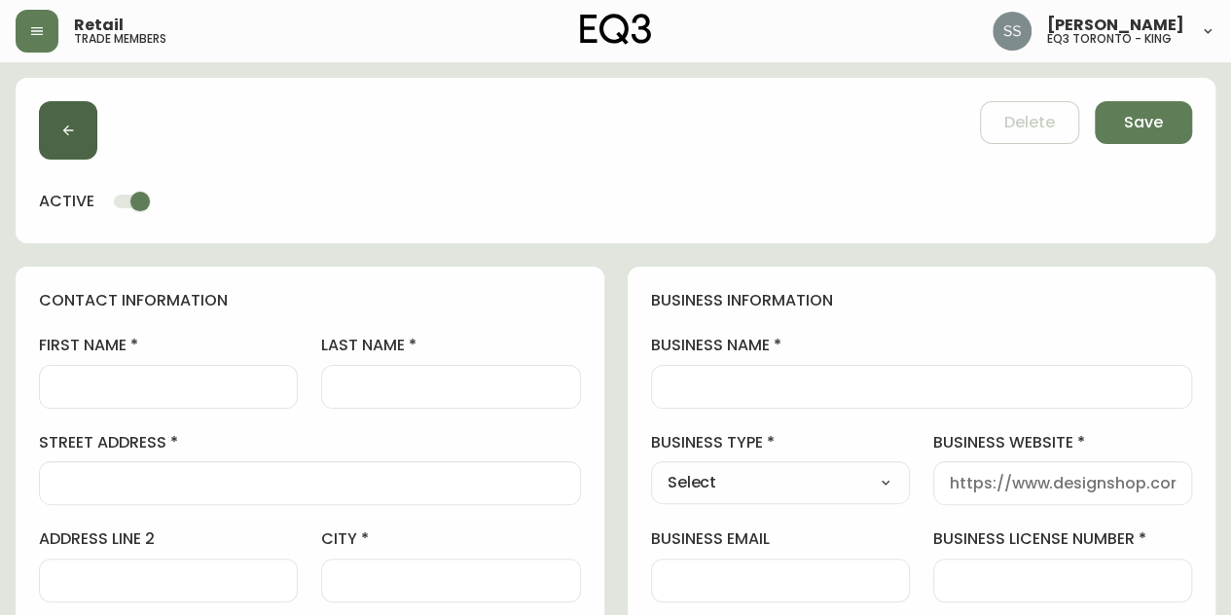
click at [55, 140] on button "button" at bounding box center [68, 130] width 58 height 58
